Goal: Task Accomplishment & Management: Manage account settings

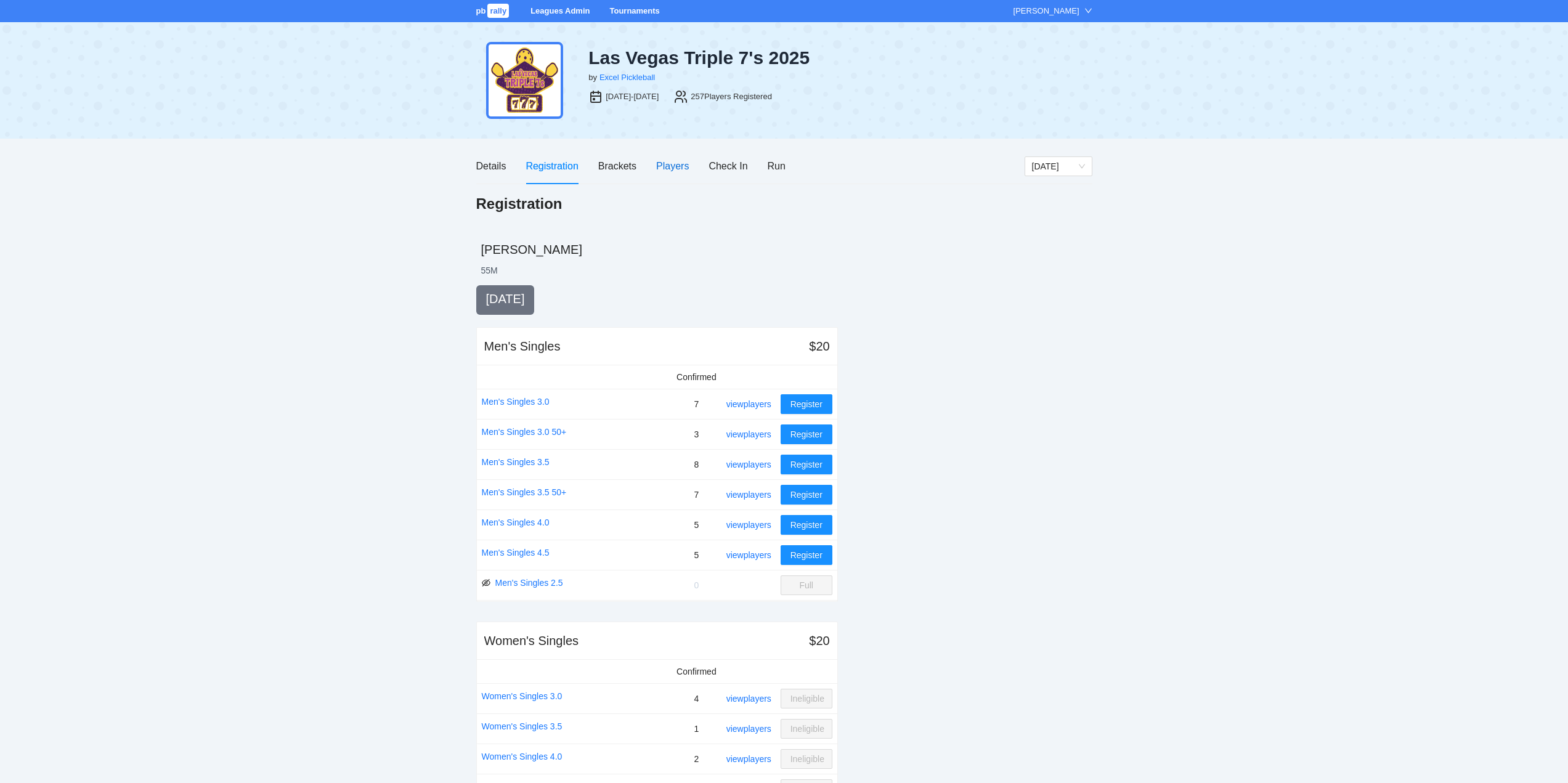
click at [665, 163] on div "Players" at bounding box center [673, 166] width 33 height 16
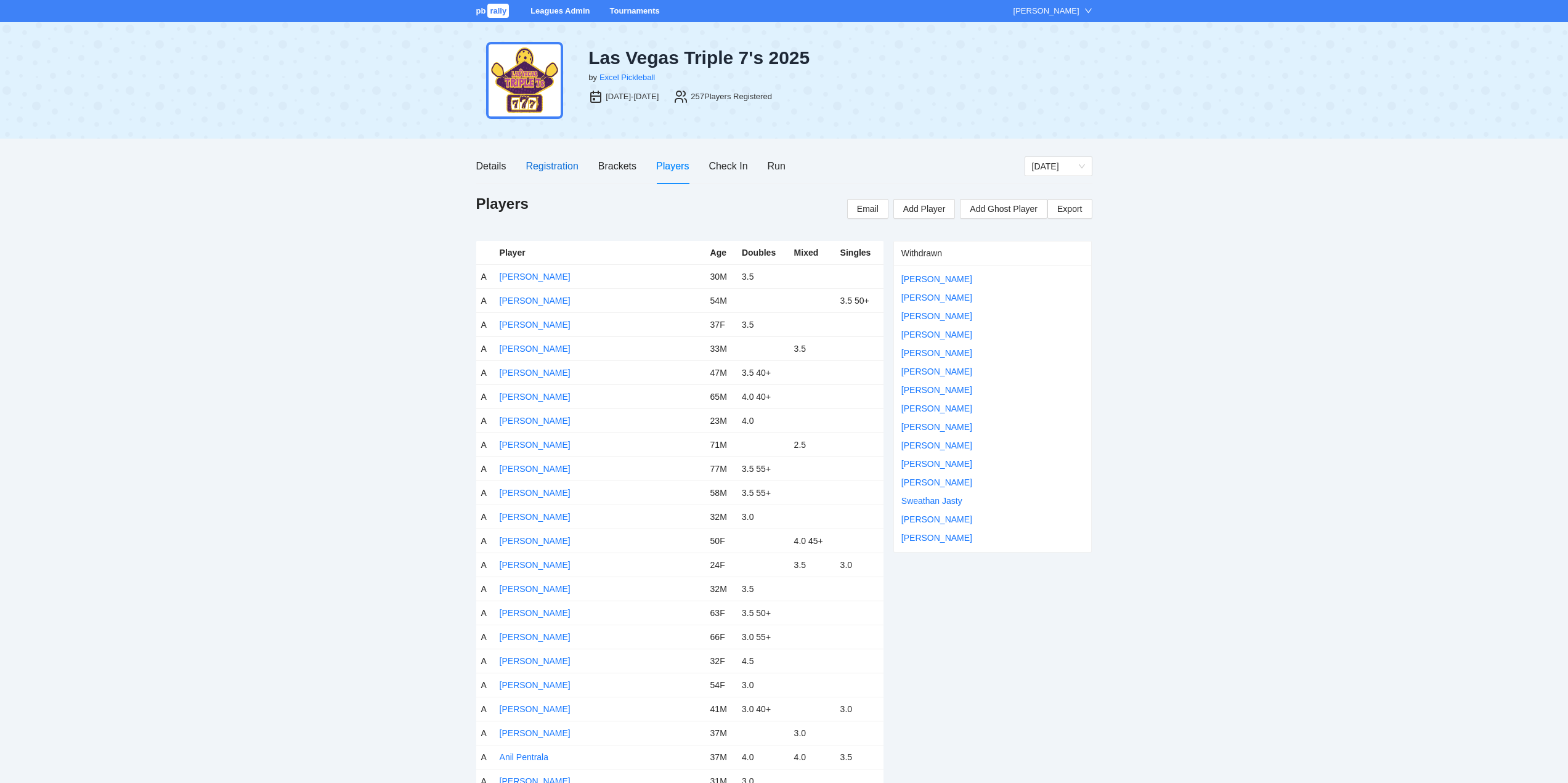
click at [551, 164] on div "Registration" at bounding box center [551, 166] width 52 height 16
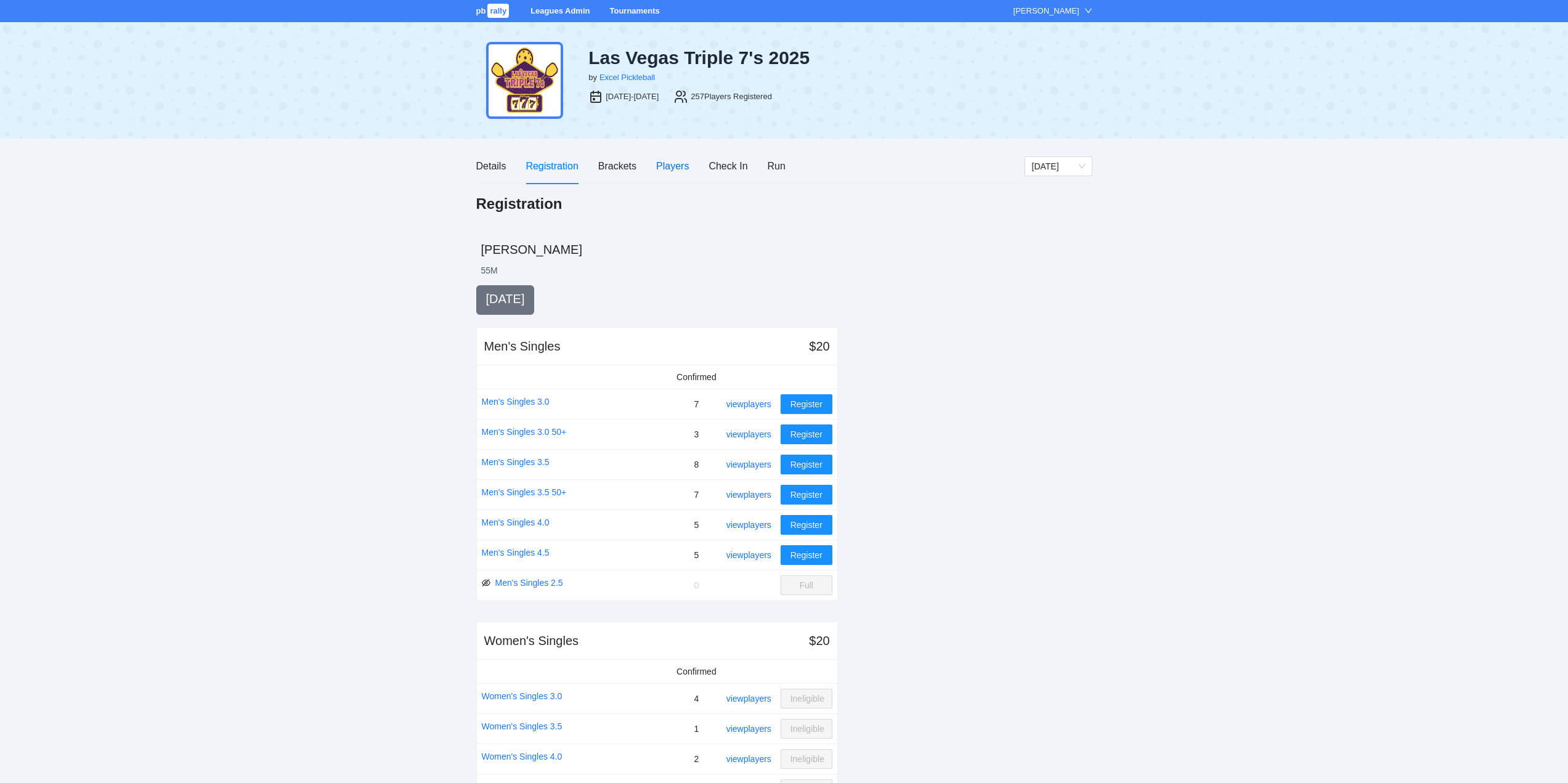
click at [669, 165] on div "Players" at bounding box center [673, 166] width 33 height 16
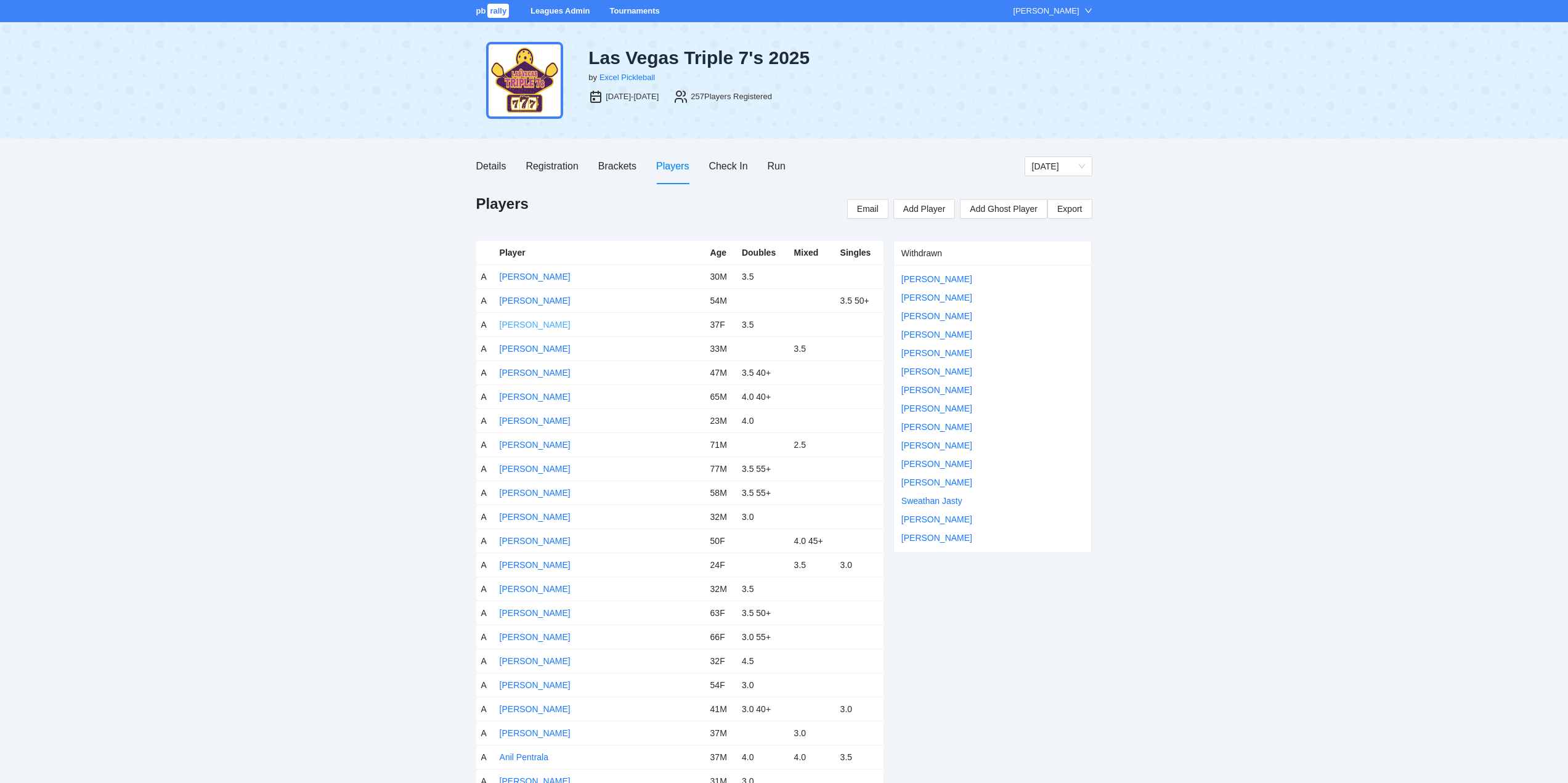
click at [529, 325] on link "[PERSON_NAME]" at bounding box center [535, 324] width 70 height 10
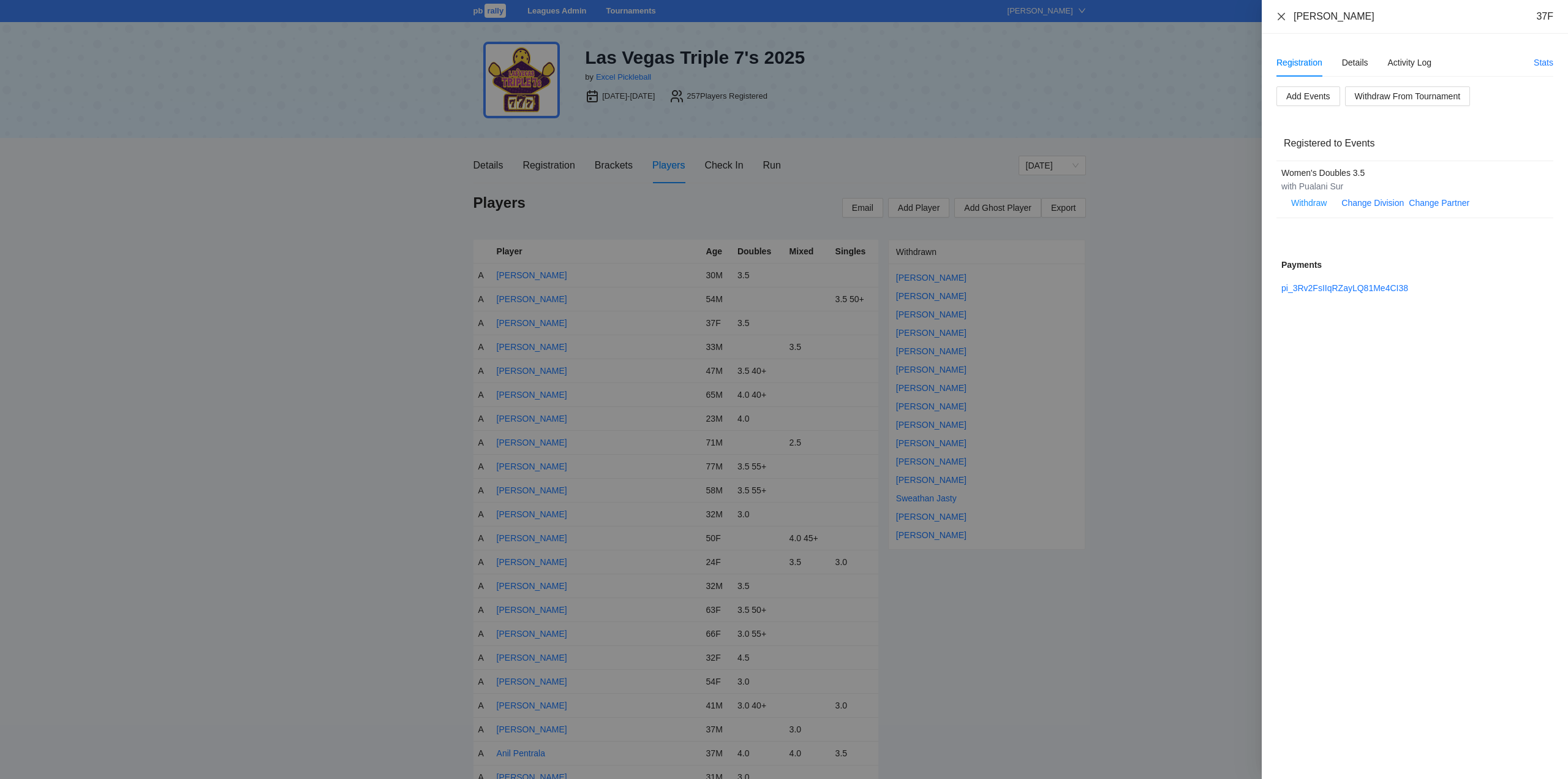
click at [1281, 16] on icon "close" at bounding box center [1281, 16] width 7 height 7
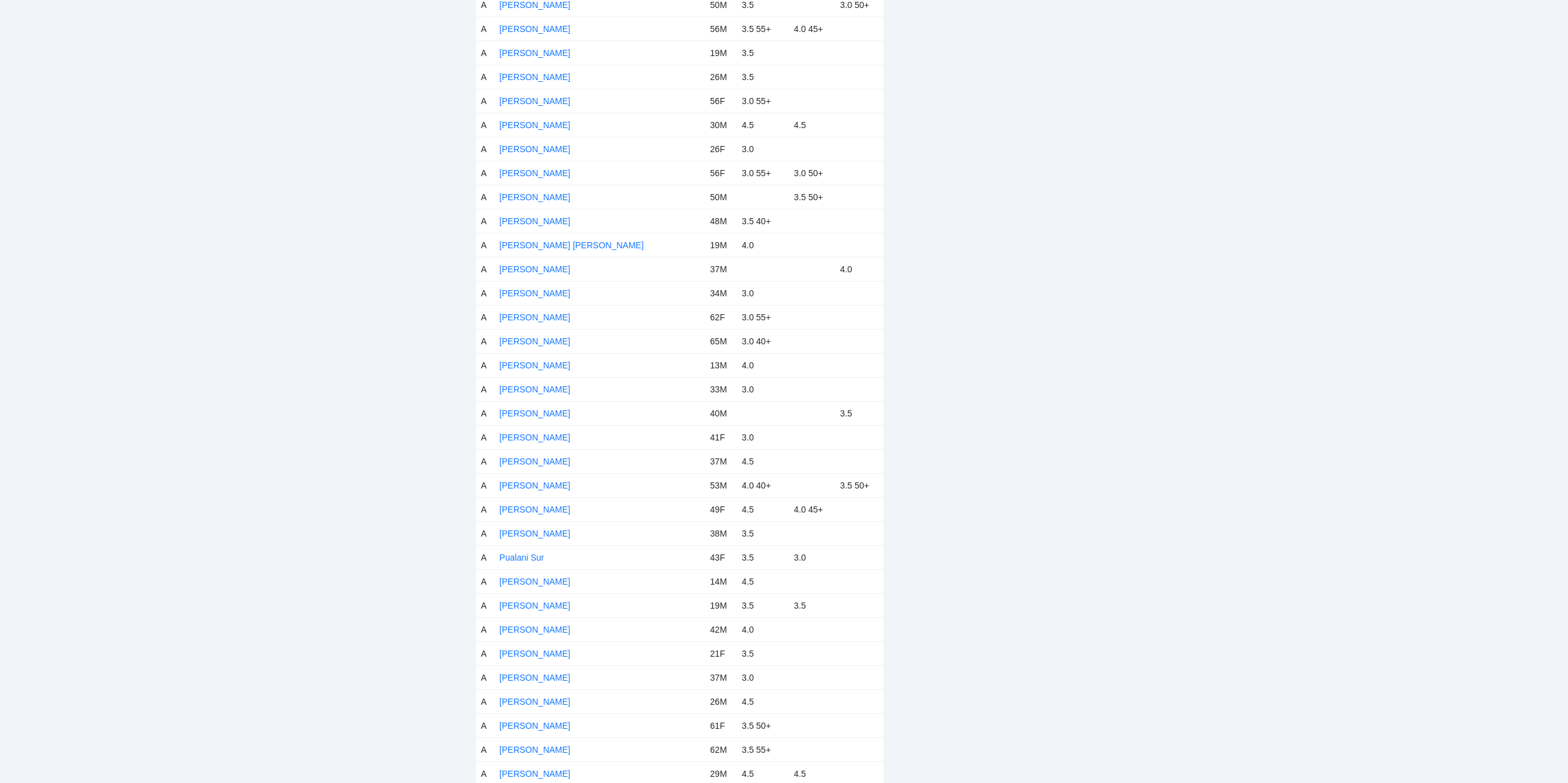
scroll to position [4804, 0]
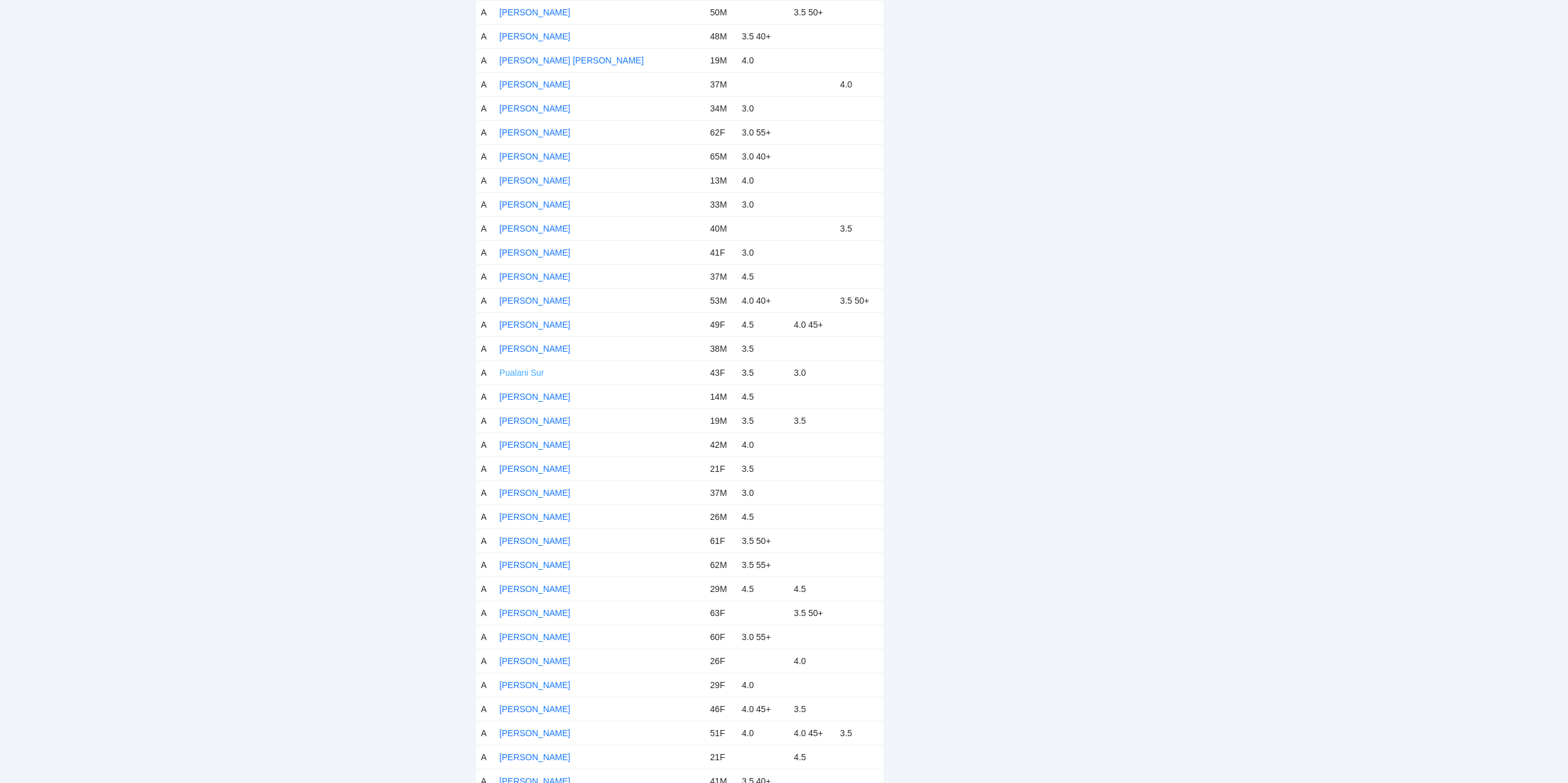
click at [517, 371] on link "Pualani Sur" at bounding box center [522, 373] width 45 height 10
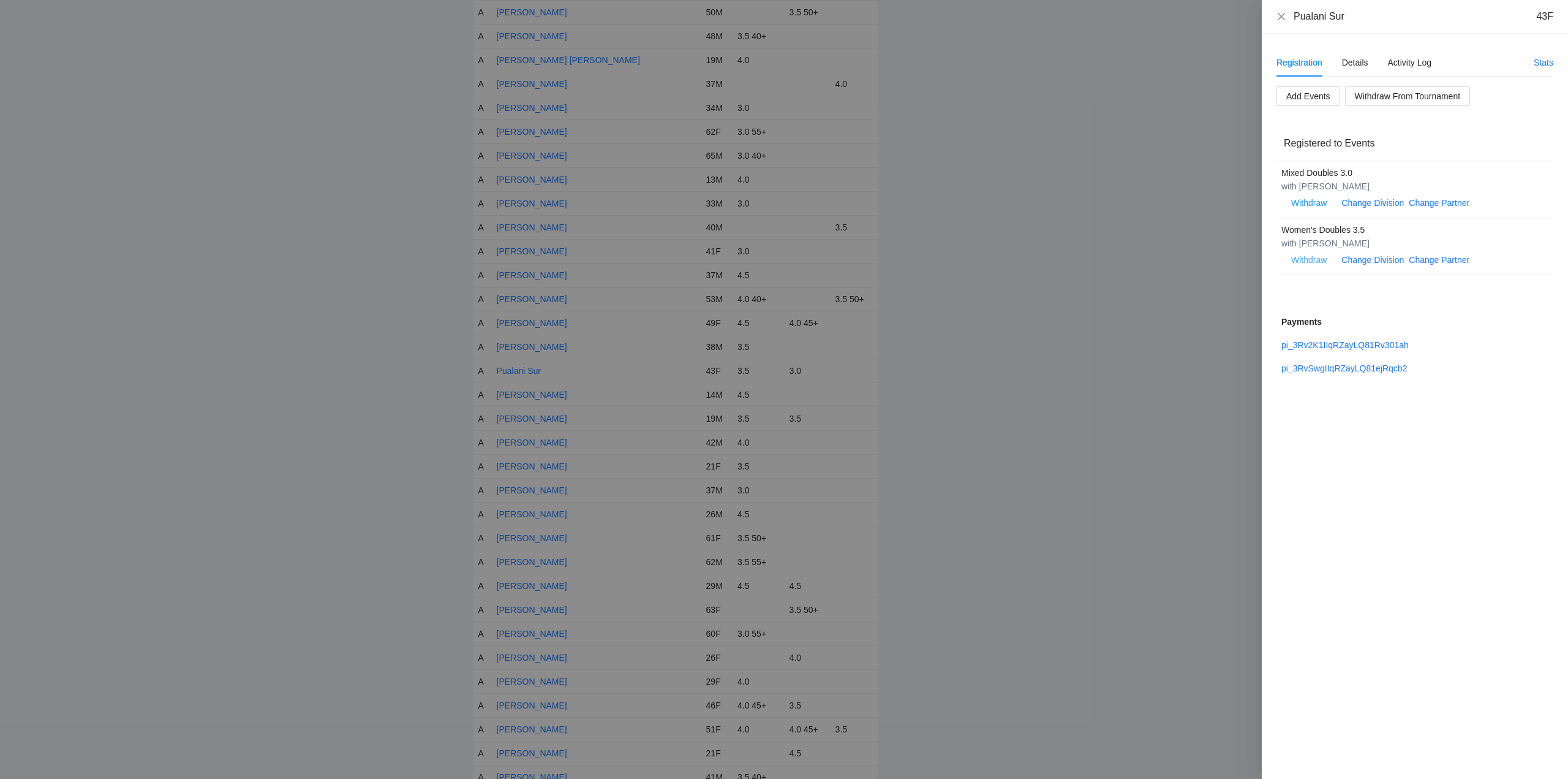
click at [1309, 260] on span "Withdraw" at bounding box center [1309, 259] width 36 height 13
click at [1345, 220] on span "OK" at bounding box center [1346, 220] width 12 height 13
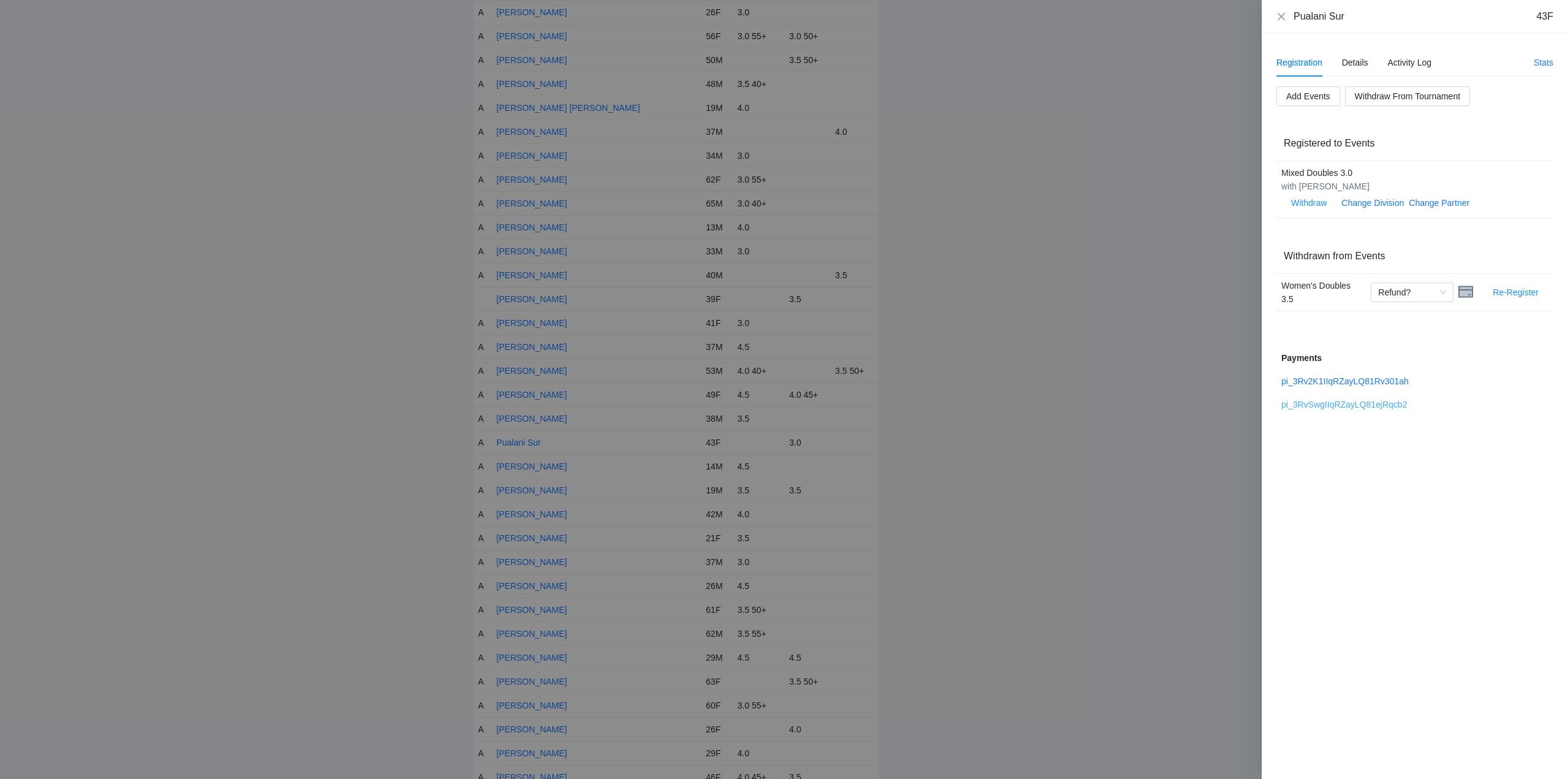
click at [1334, 400] on link "pi_3RvSwgIIqRZayLQ81ejRqcb2" at bounding box center [1344, 404] width 125 height 10
click at [1340, 381] on link "pi_3Rv2K1IIqRZayLQ81Rv301ah" at bounding box center [1345, 381] width 128 height 10
click at [1280, 18] on icon "close" at bounding box center [1281, 16] width 7 height 7
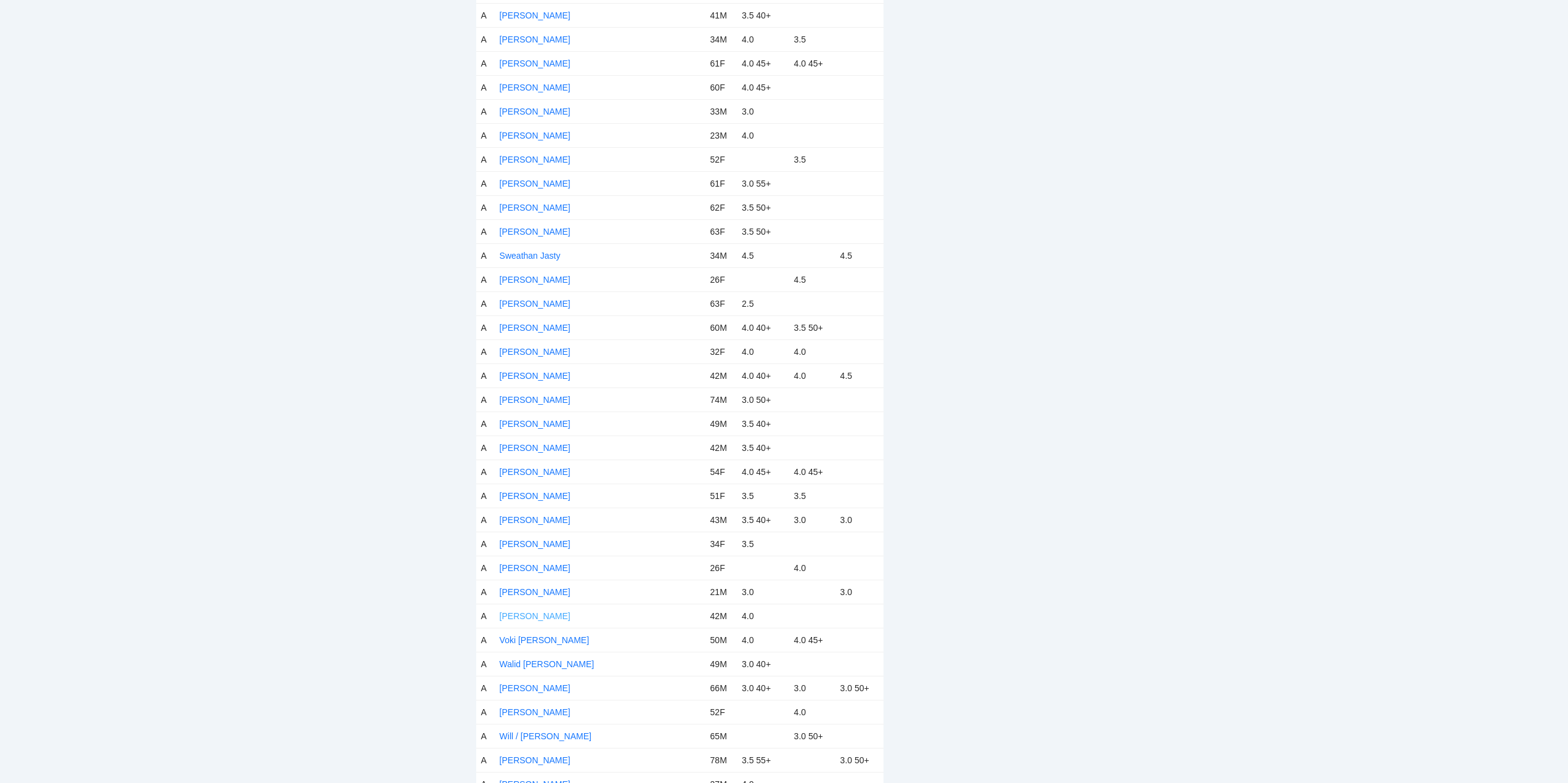
scroll to position [5667, 0]
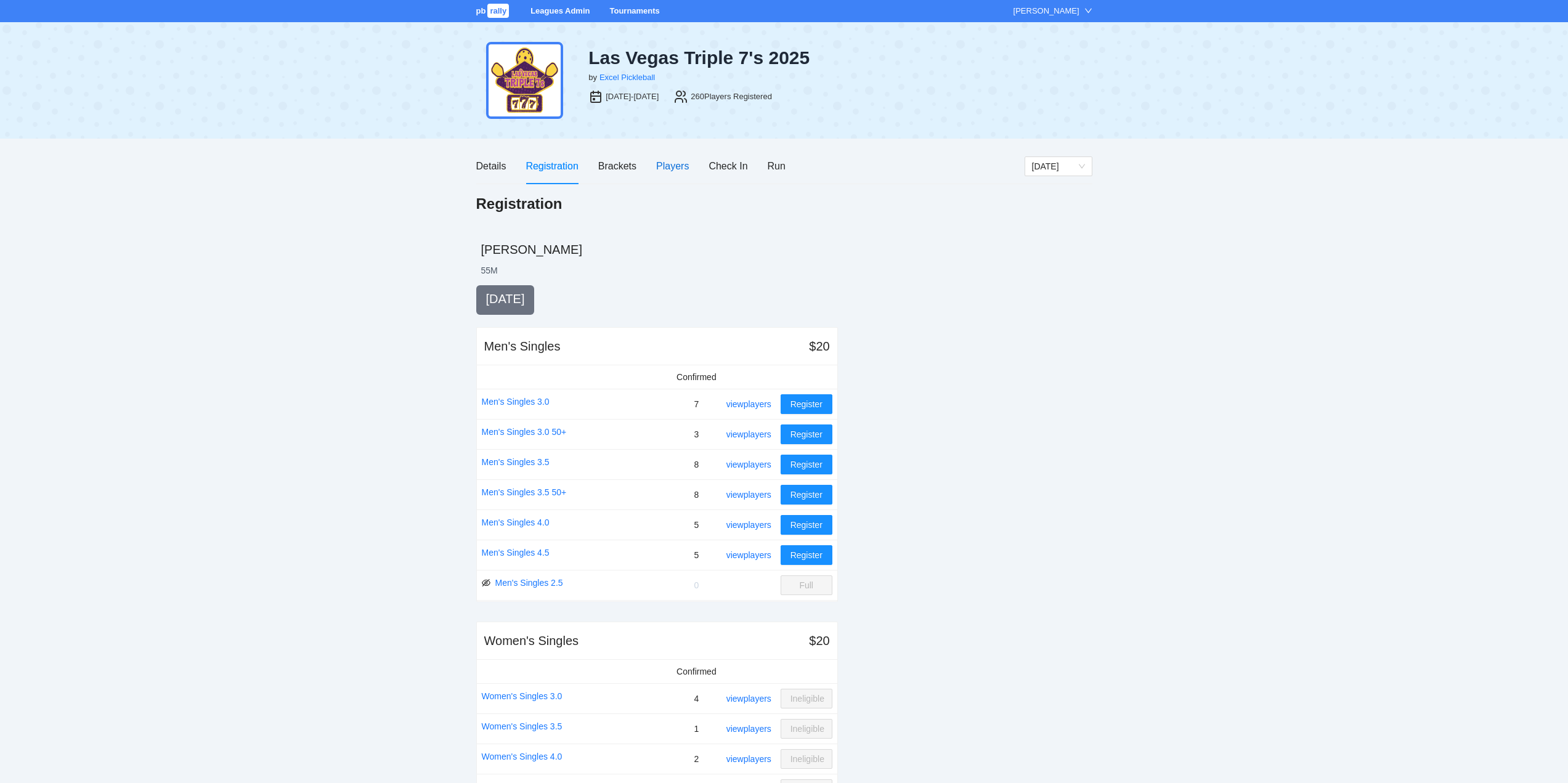
click at [668, 164] on div "Players" at bounding box center [673, 166] width 33 height 16
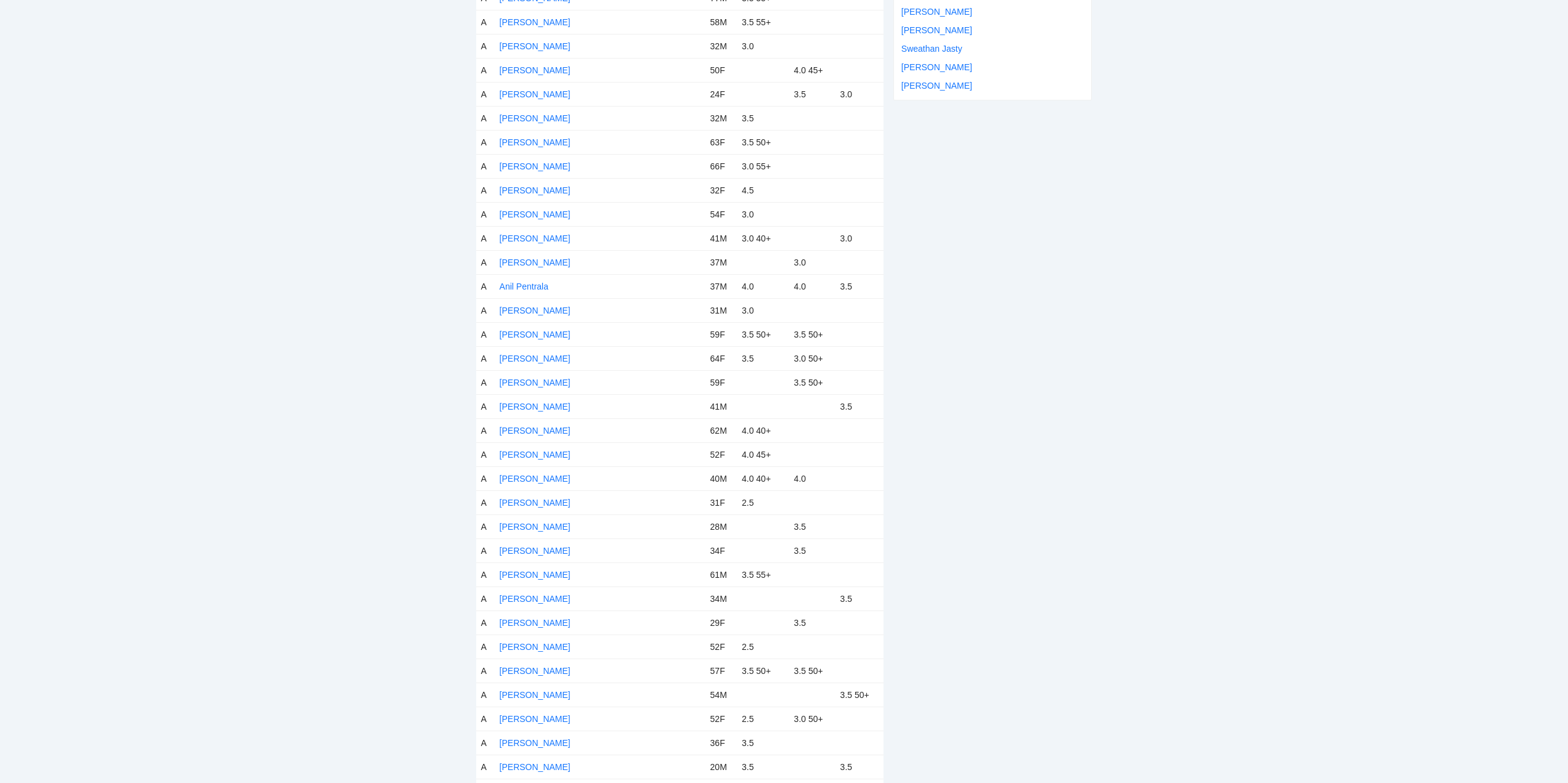
scroll to position [13, 0]
